Goal: Obtain resource: Download file/media

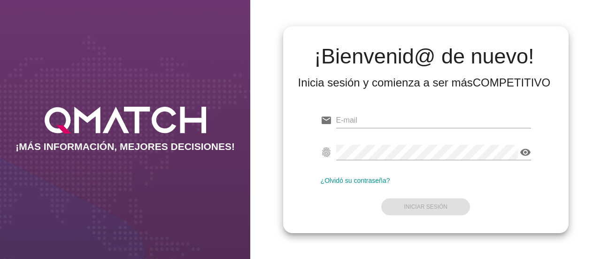
type input "[PERSON_NAME][EMAIL_ADDRESS][PERSON_NAME][DOMAIN_NAME]"
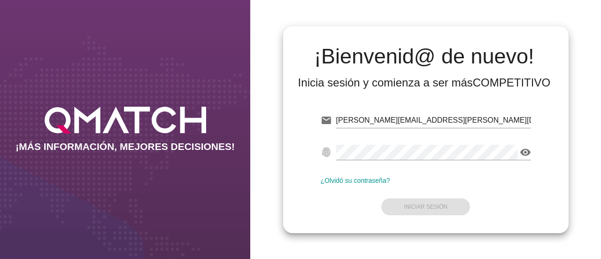
click at [429, 186] on form "email [PERSON_NAME][EMAIL_ADDRESS][PERSON_NAME][DOMAIN_NAME] fingerprint visibi…" at bounding box center [426, 162] width 210 height 111
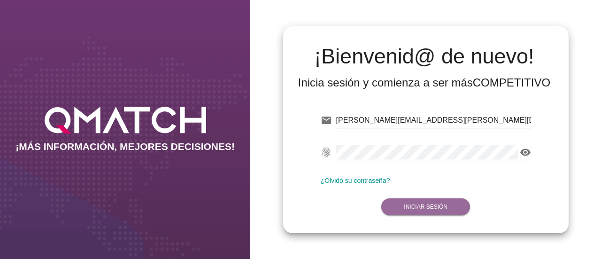
click at [426, 207] on strong "Iniciar Sesión" at bounding box center [426, 206] width 44 height 7
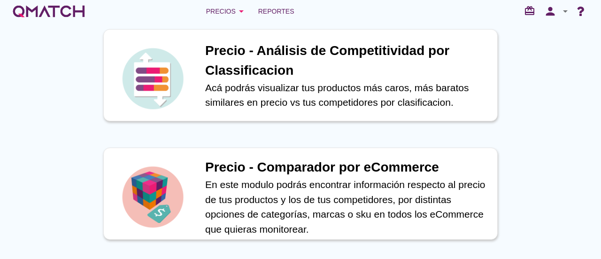
scroll to position [418, 0]
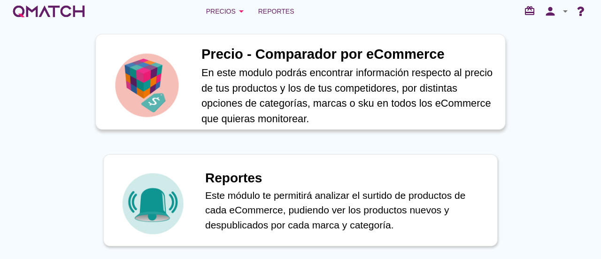
click at [250, 66] on p "En este modulo podrás encontrar información respecto al precio de tus productos…" at bounding box center [348, 96] width 294 height 62
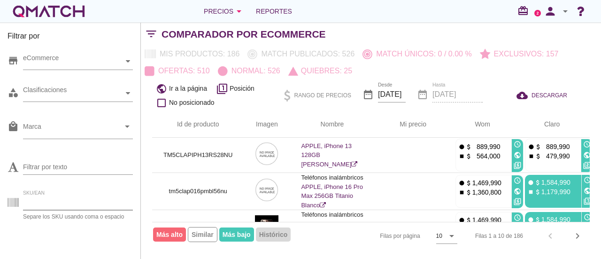
click at [50, 202] on input "SKU/EAN" at bounding box center [78, 202] width 110 height 15
paste input "tm5clsagas24ne28nu tm5clmoed60faz56nu tm5clmoed60fve56nu tm5clsagaa26ne28nu tm5…"
type input "tm5clsagas24ne28nu tm5clmoed60faz56nu tm5clmoed60fve56nu tm5clsagaa26ne28nu tm5…"
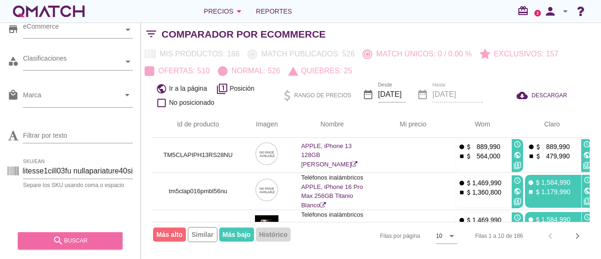
scroll to position [0, 0]
click at [72, 238] on div "search buscar" at bounding box center [70, 240] width 90 height 11
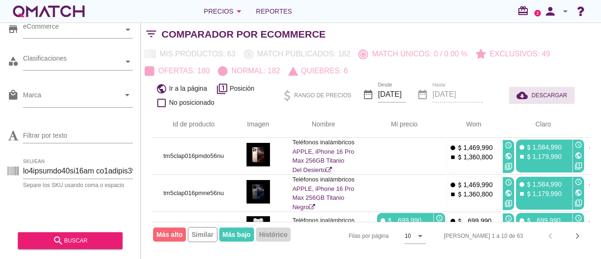
click at [529, 94] on icon "cloud_download" at bounding box center [524, 95] width 15 height 11
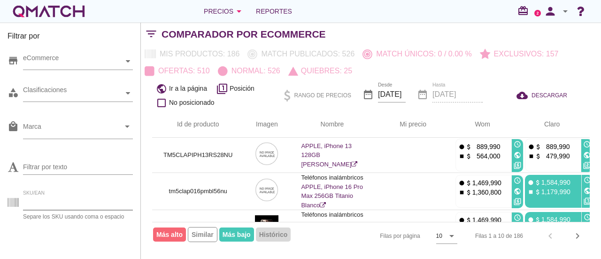
click at [55, 202] on input "SKU/EAN" at bounding box center [78, 202] width 110 height 15
paste input "tm5clsagas24ne28nu tm5clmoed60faz56nu tm5clmoed60fve56nu tm5clsagaa26ne28nu tm5…"
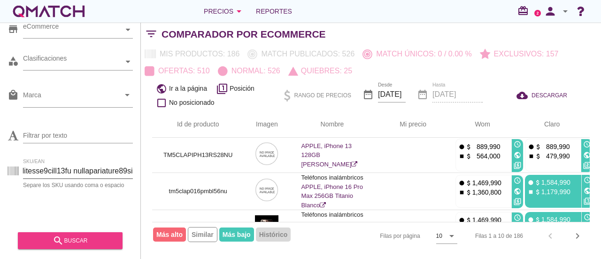
type input "tm5clsagas24ne28nu tm5clmoed60faz56nu tm5clmoed60fve56nu tm5clsagaa26ne28nu tm5…"
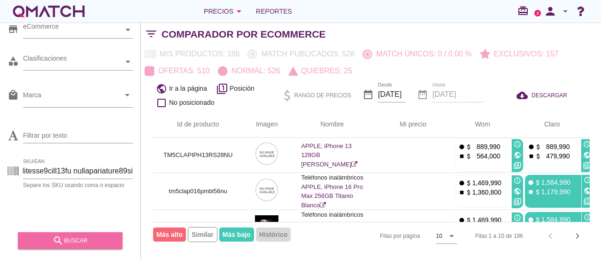
click at [71, 245] on div "search buscar" at bounding box center [70, 240] width 90 height 11
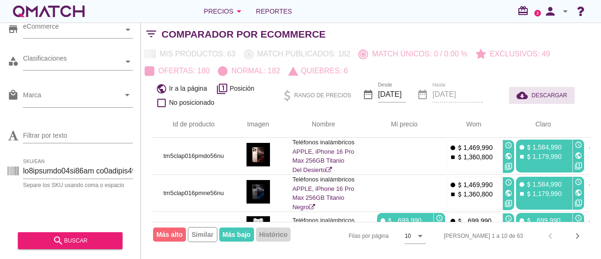
click at [542, 94] on span "DESCARGAR" at bounding box center [550, 95] width 36 height 8
